Goal: Task Accomplishment & Management: Manage account settings

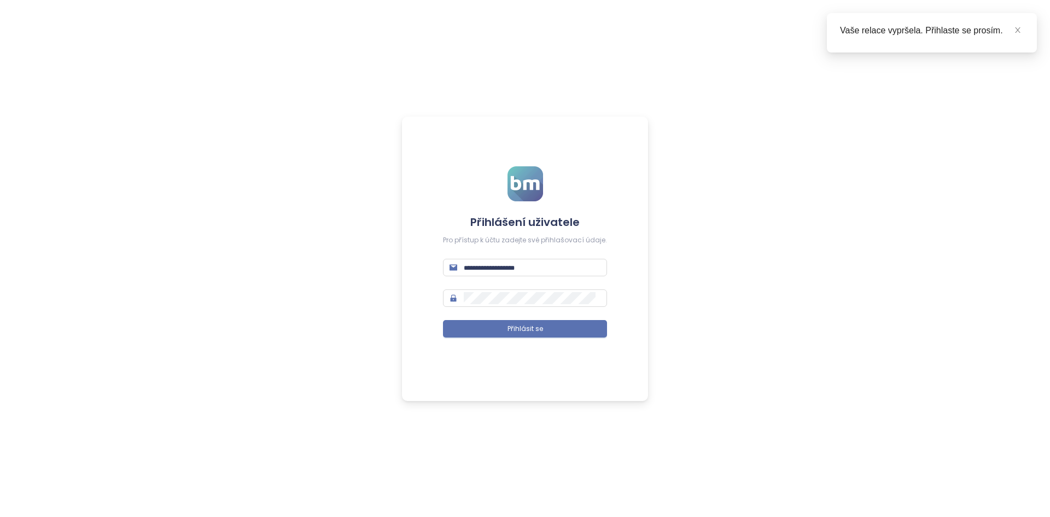
click at [515, 260] on span at bounding box center [525, 267] width 164 height 17
click at [515, 263] on input "text" at bounding box center [532, 267] width 137 height 12
click at [515, 264] on input "text" at bounding box center [532, 267] width 137 height 12
type input "**********"
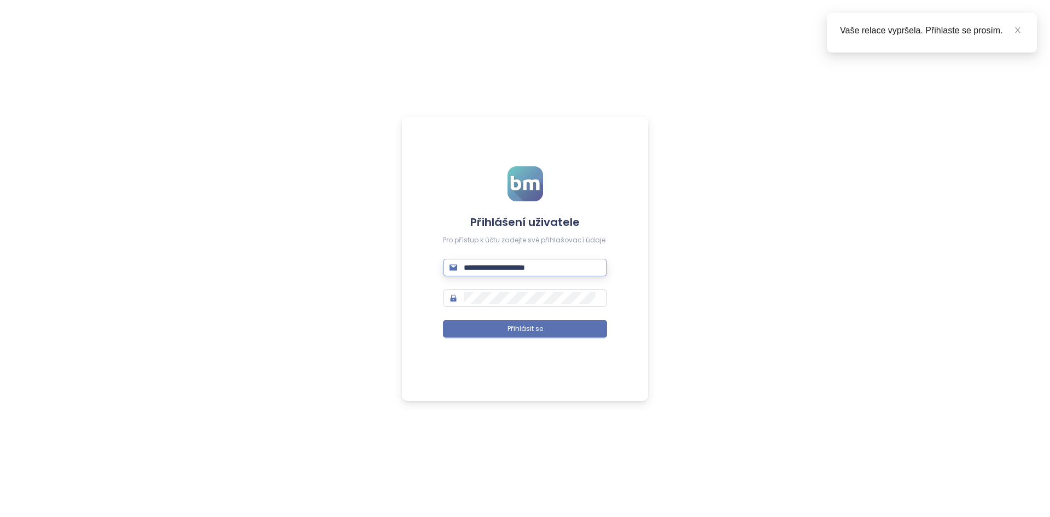
click at [443, 320] on button "Přihlásit se" at bounding box center [525, 328] width 164 height 17
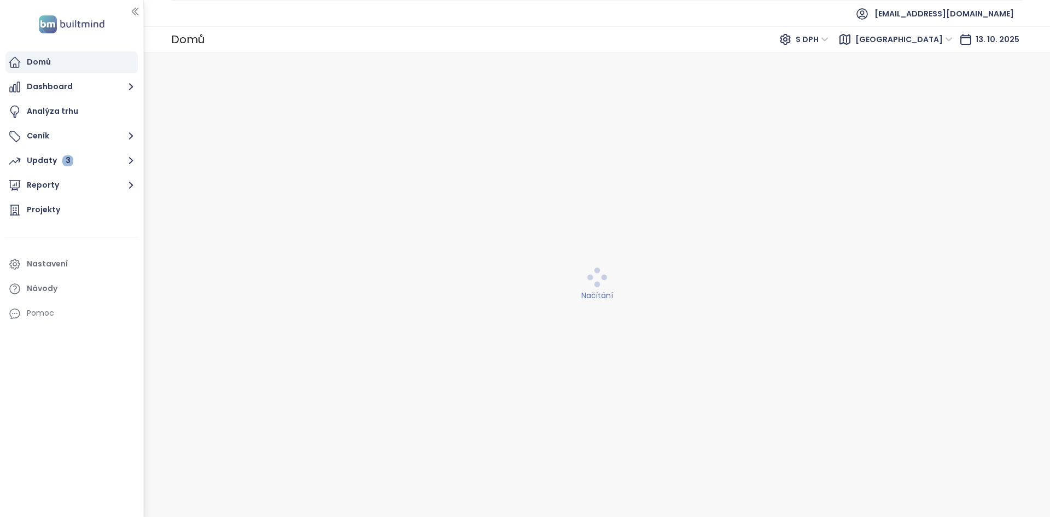
click at [89, 204] on div "Projekty" at bounding box center [71, 210] width 132 height 22
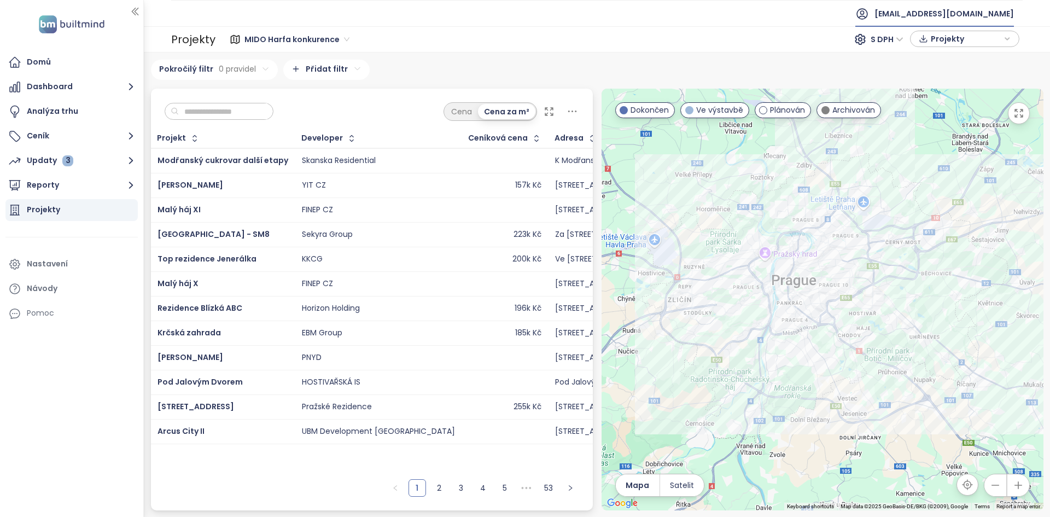
click at [990, 14] on span "[EMAIL_ADDRESS][DOMAIN_NAME]" at bounding box center [943, 14] width 139 height 26
click at [983, 39] on li "Odhlásit se" at bounding box center [953, 44] width 114 height 22
